Goal: Transaction & Acquisition: Book appointment/travel/reservation

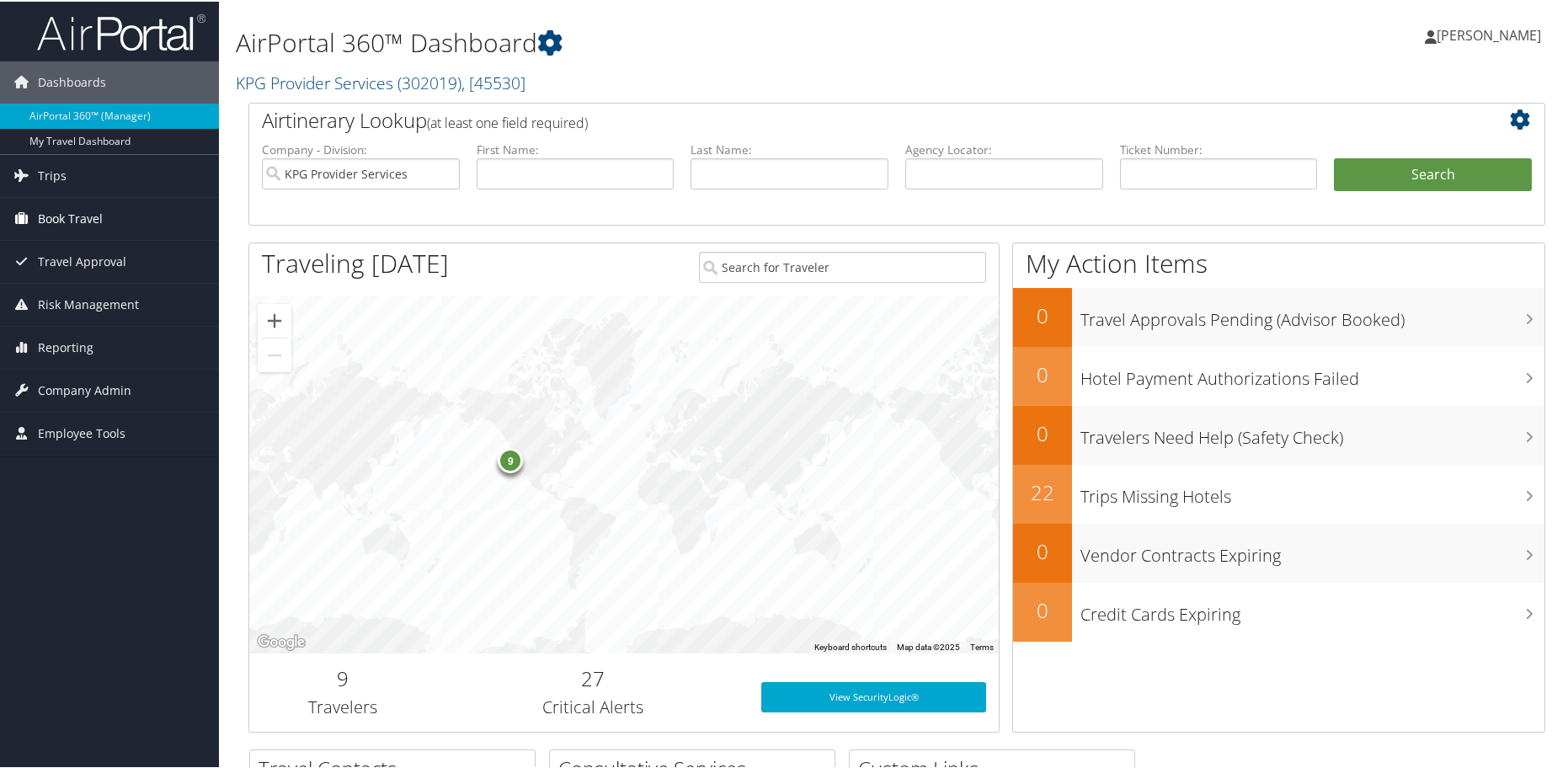
click at [114, 214] on link "Book Travel" at bounding box center [109, 218] width 219 height 42
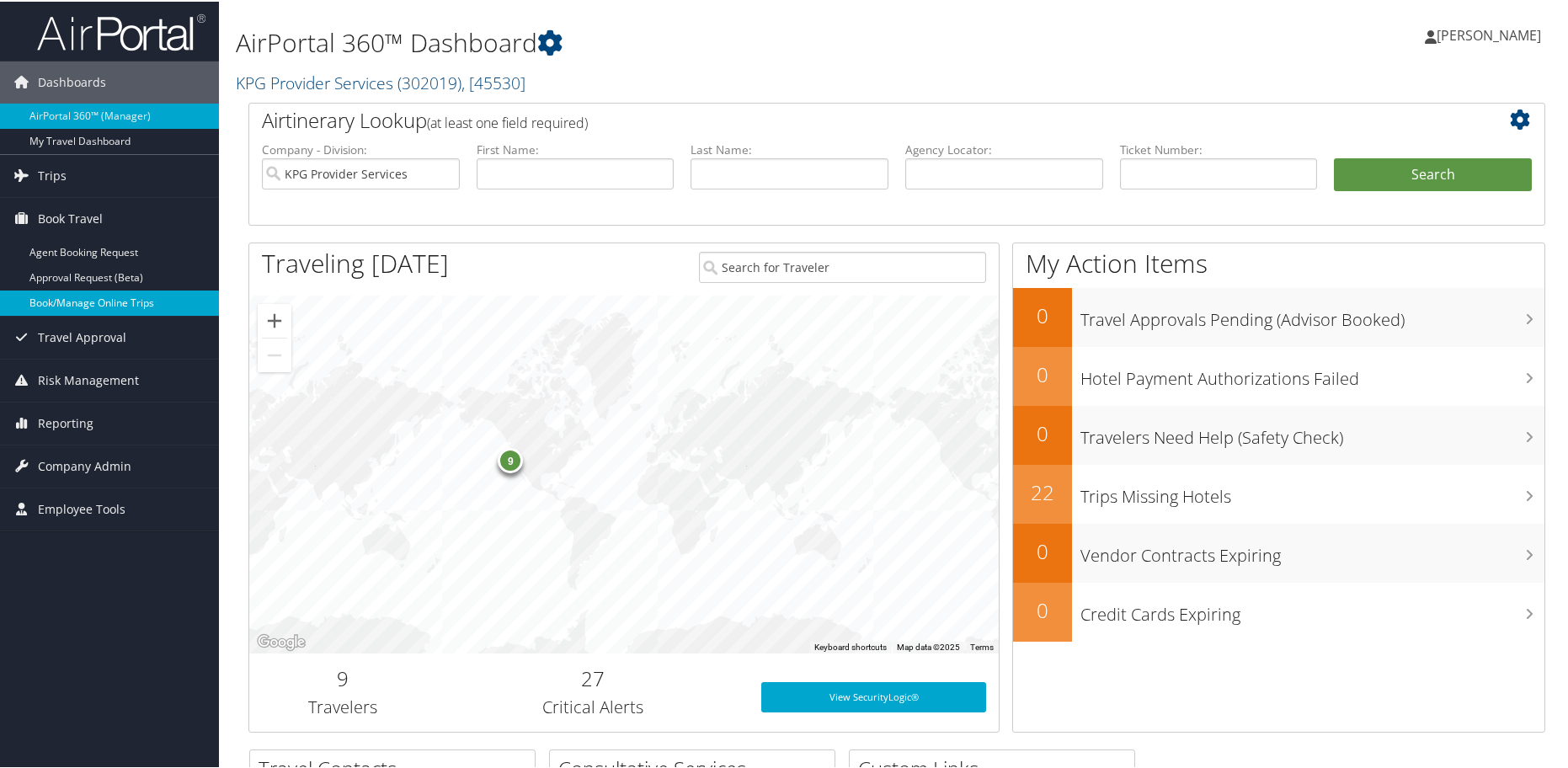
click at [129, 294] on link "Book/Manage Online Trips" at bounding box center [109, 301] width 219 height 25
